Goal: Information Seeking & Learning: Learn about a topic

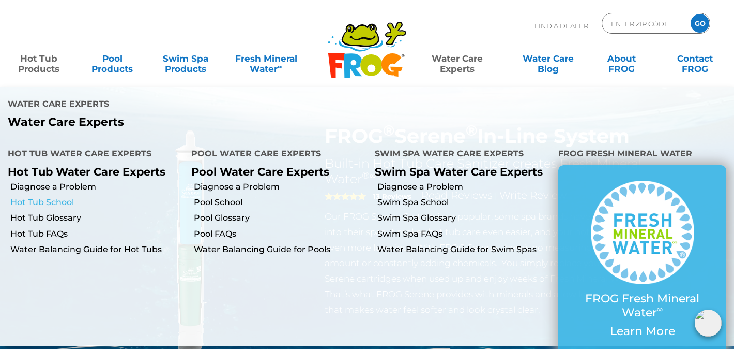
click at [60, 197] on link "Hot Tub School" at bounding box center [96, 202] width 173 height 11
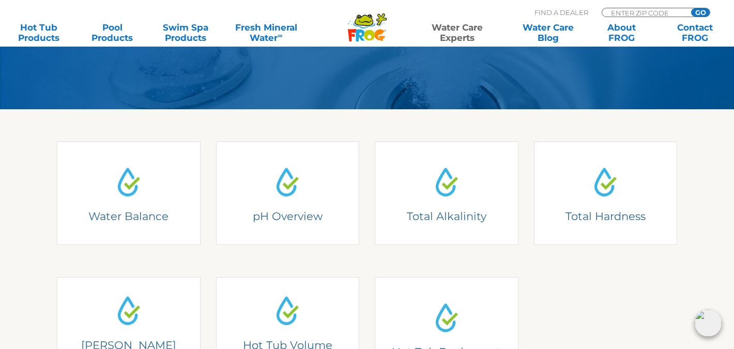
scroll to position [285, 0]
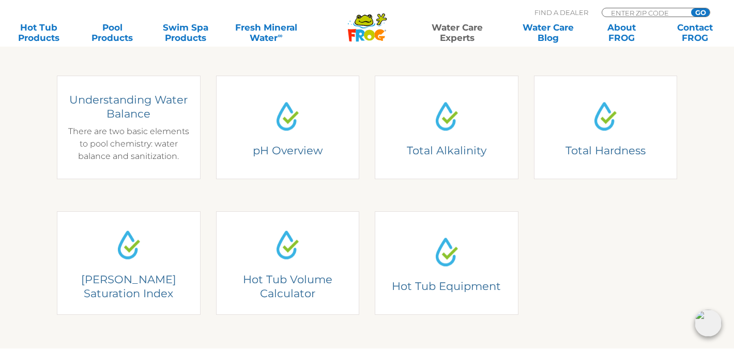
click at [148, 130] on div "Understanding Water Balance There are two basic elements to pool chemistry: wat…" at bounding box center [129, 128] width 128 height 70
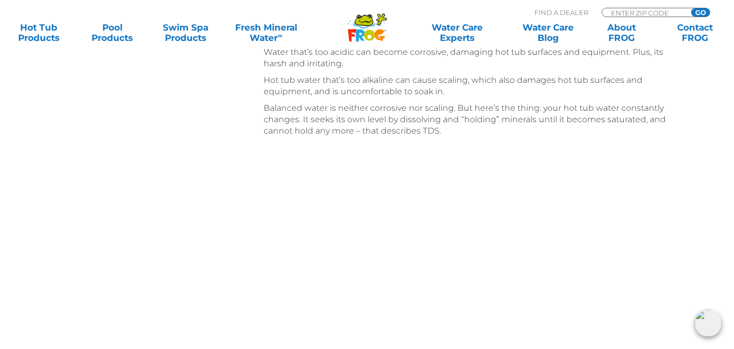
scroll to position [1138, 0]
